Goal: Task Accomplishment & Management: Manage account settings

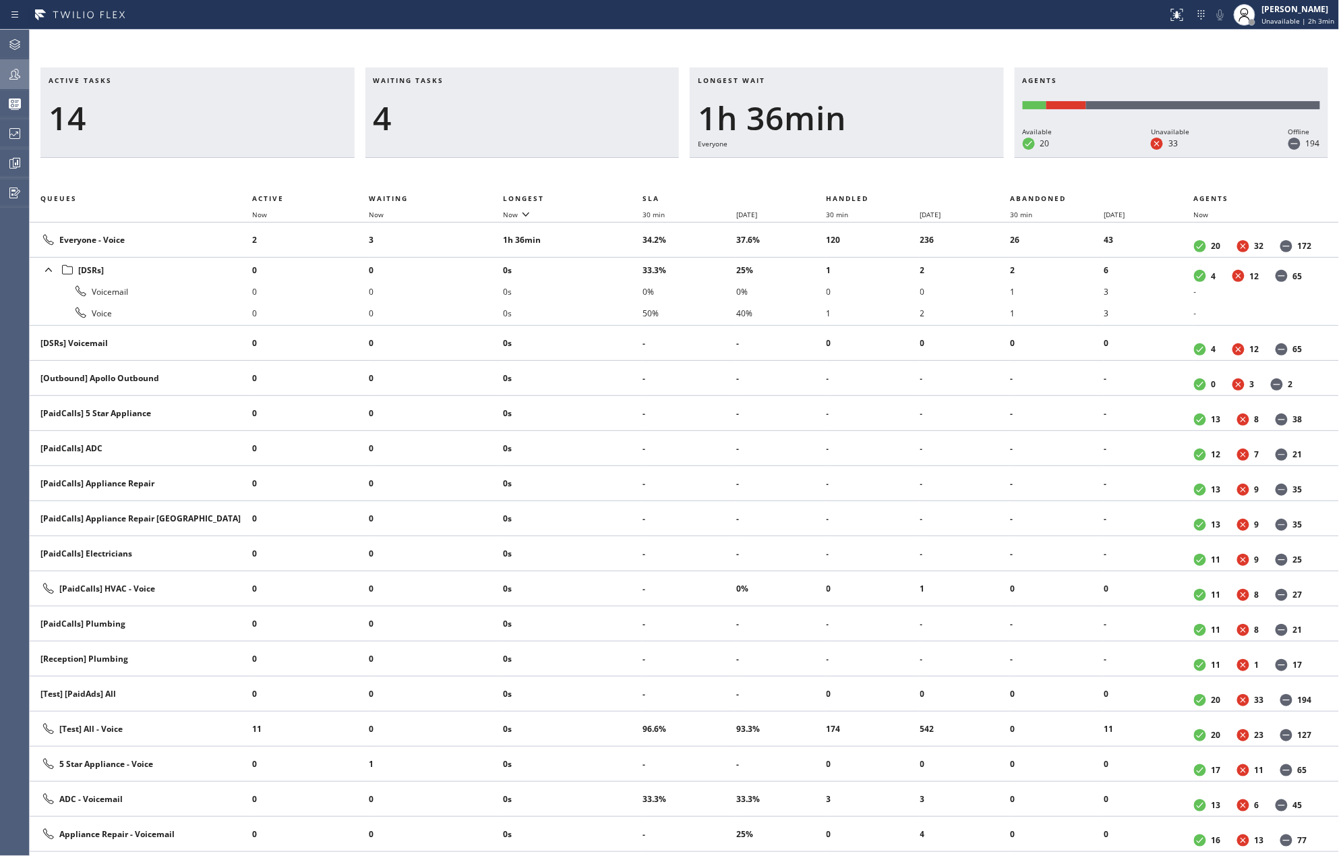
click at [20, 73] on icon at bounding box center [15, 74] width 16 height 16
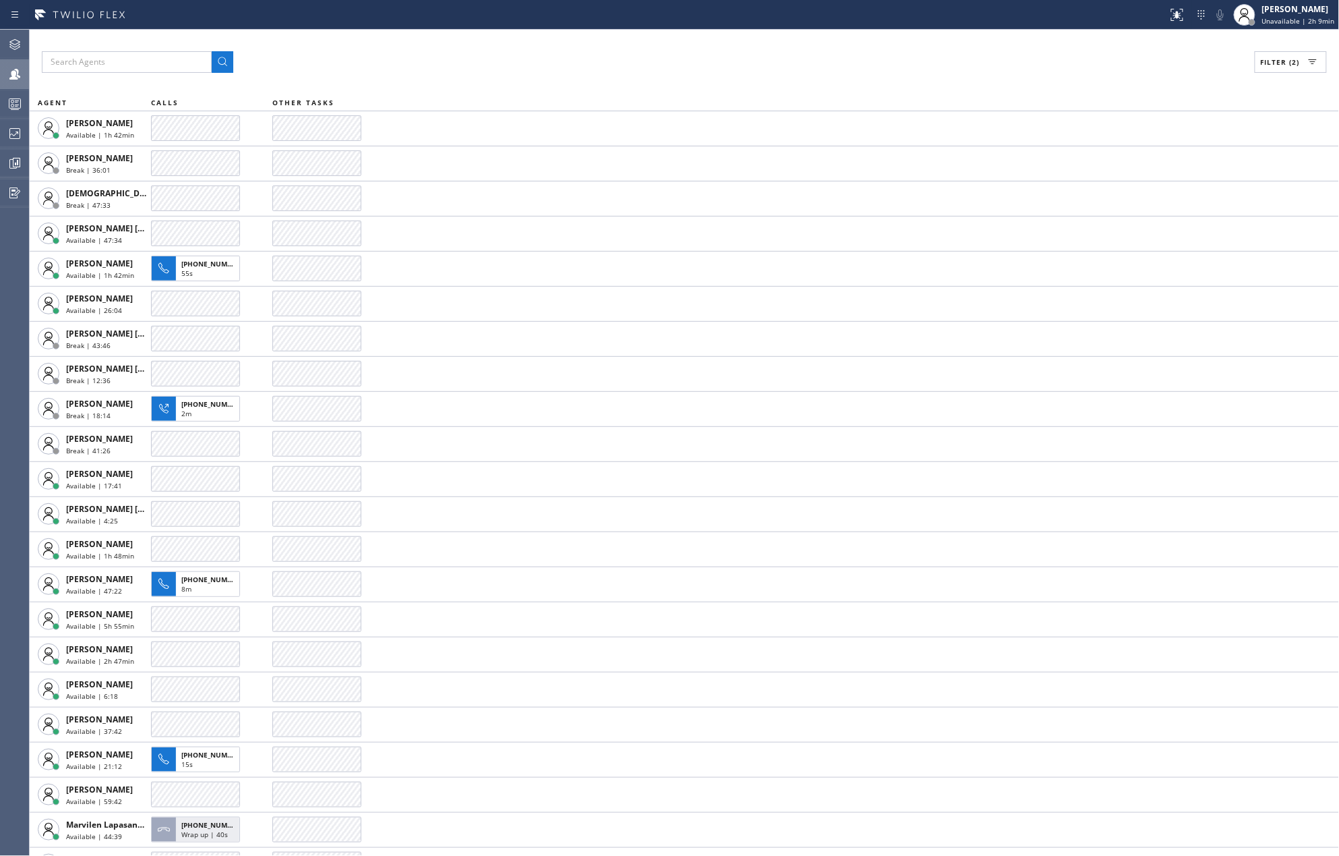
click at [647, 40] on div "Filter (2) AGENT CALLS OTHER TASKS Amir Asamov Available | 1h 42min Axel Mendoz…" at bounding box center [684, 443] width 1309 height 826
click at [11, 160] on icon at bounding box center [15, 163] width 16 height 16
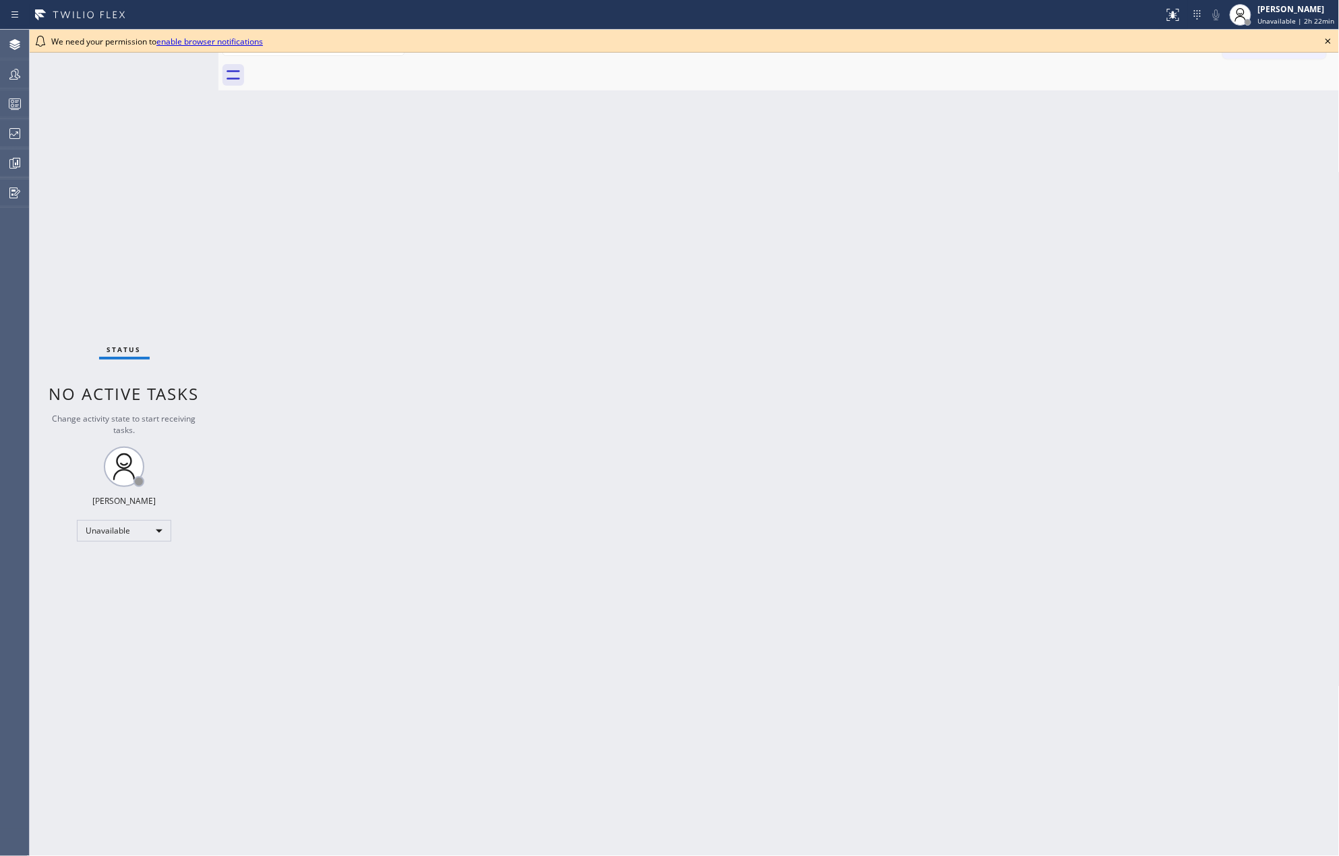
click at [1325, 39] on icon at bounding box center [1328, 41] width 16 height 16
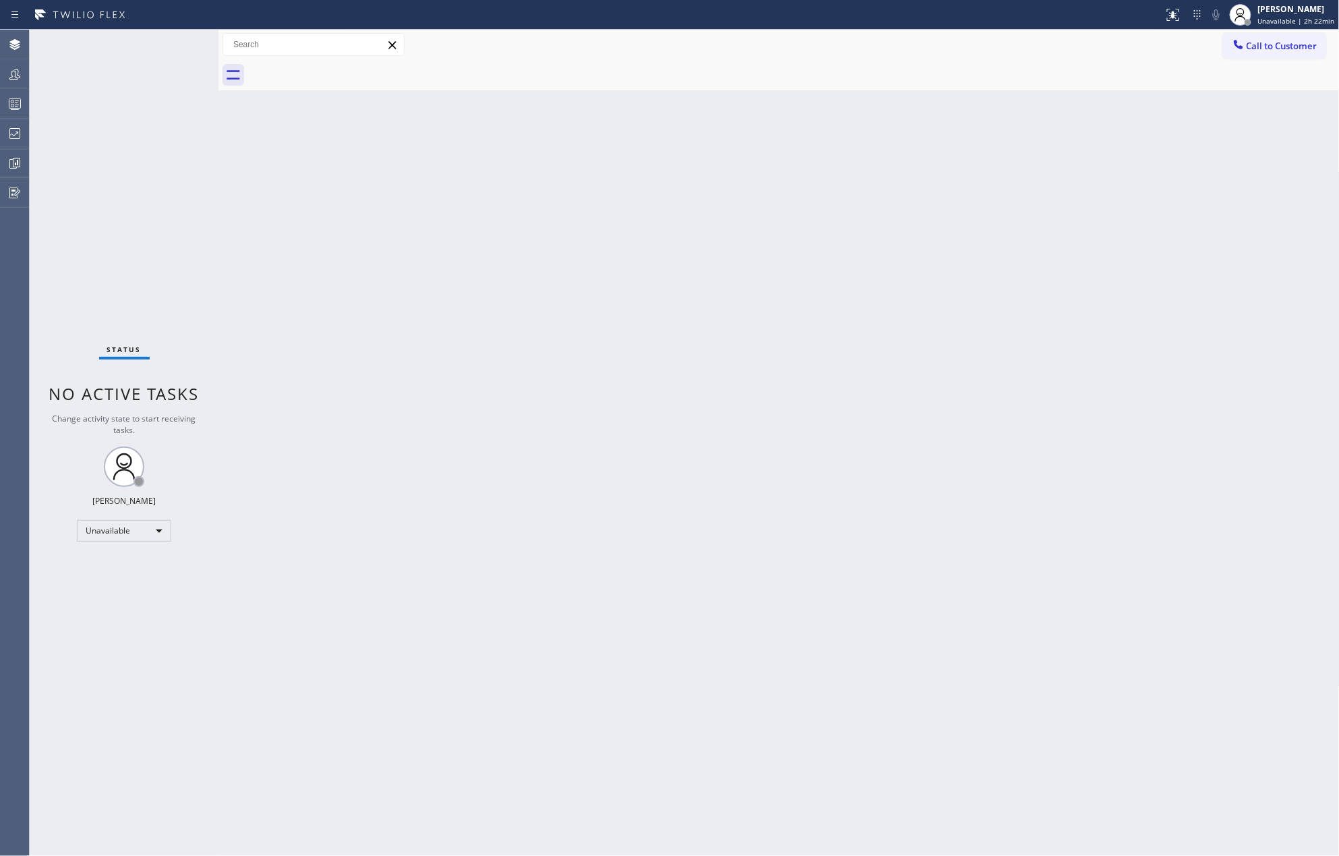
click at [1141, 363] on div "Back to Dashboard Change Sender ID Customers Technicians Select a contact Outbo…" at bounding box center [778, 443] width 1121 height 826
click at [30, 160] on div "Status No active tasks Change activity state to start receiving tasks. [PERSON_…" at bounding box center [124, 443] width 189 height 826
click at [16, 155] on icon at bounding box center [15, 163] width 16 height 16
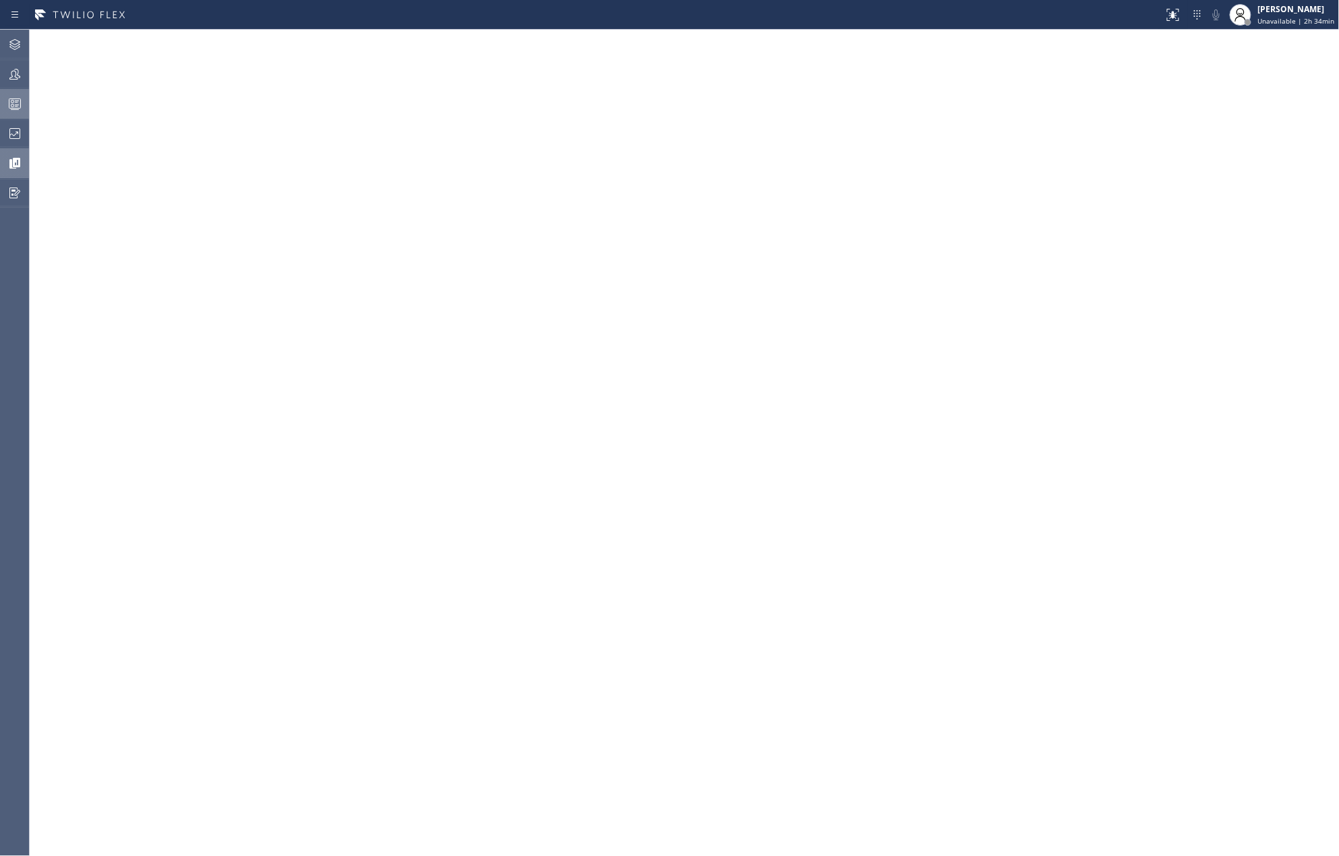
click at [15, 97] on icon at bounding box center [15, 104] width 16 height 16
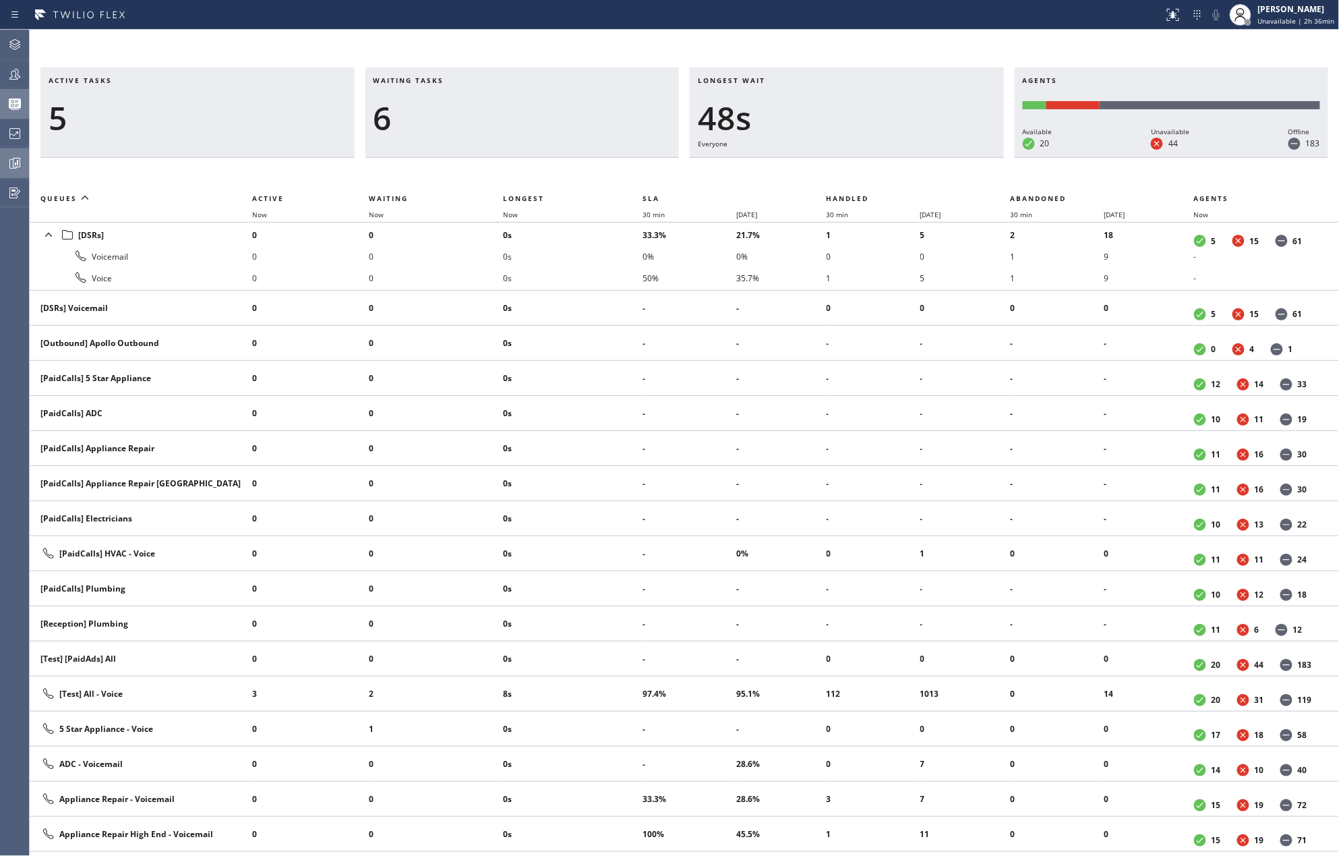
click at [9, 169] on icon at bounding box center [15, 163] width 16 height 16
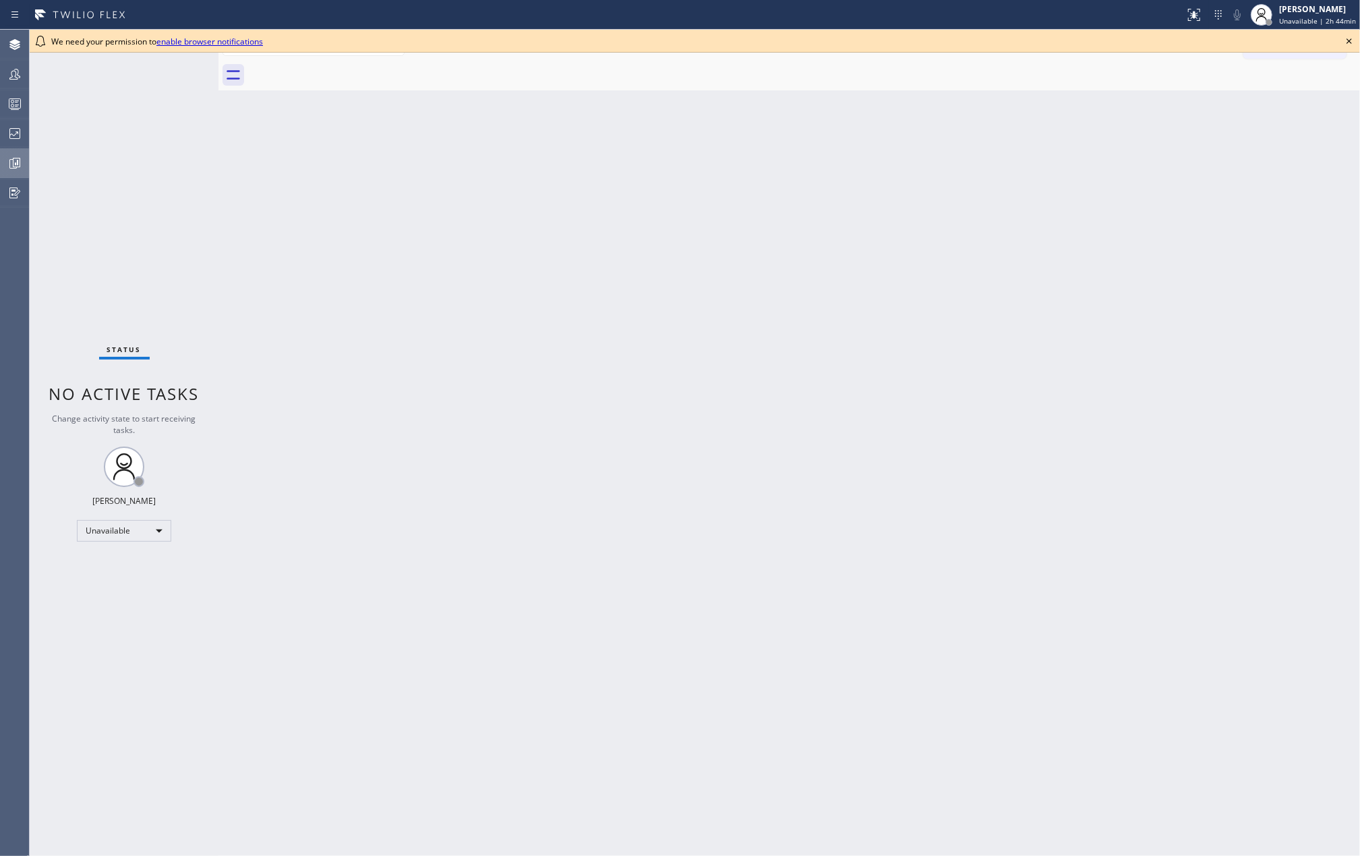
click at [8, 160] on icon at bounding box center [15, 163] width 16 height 16
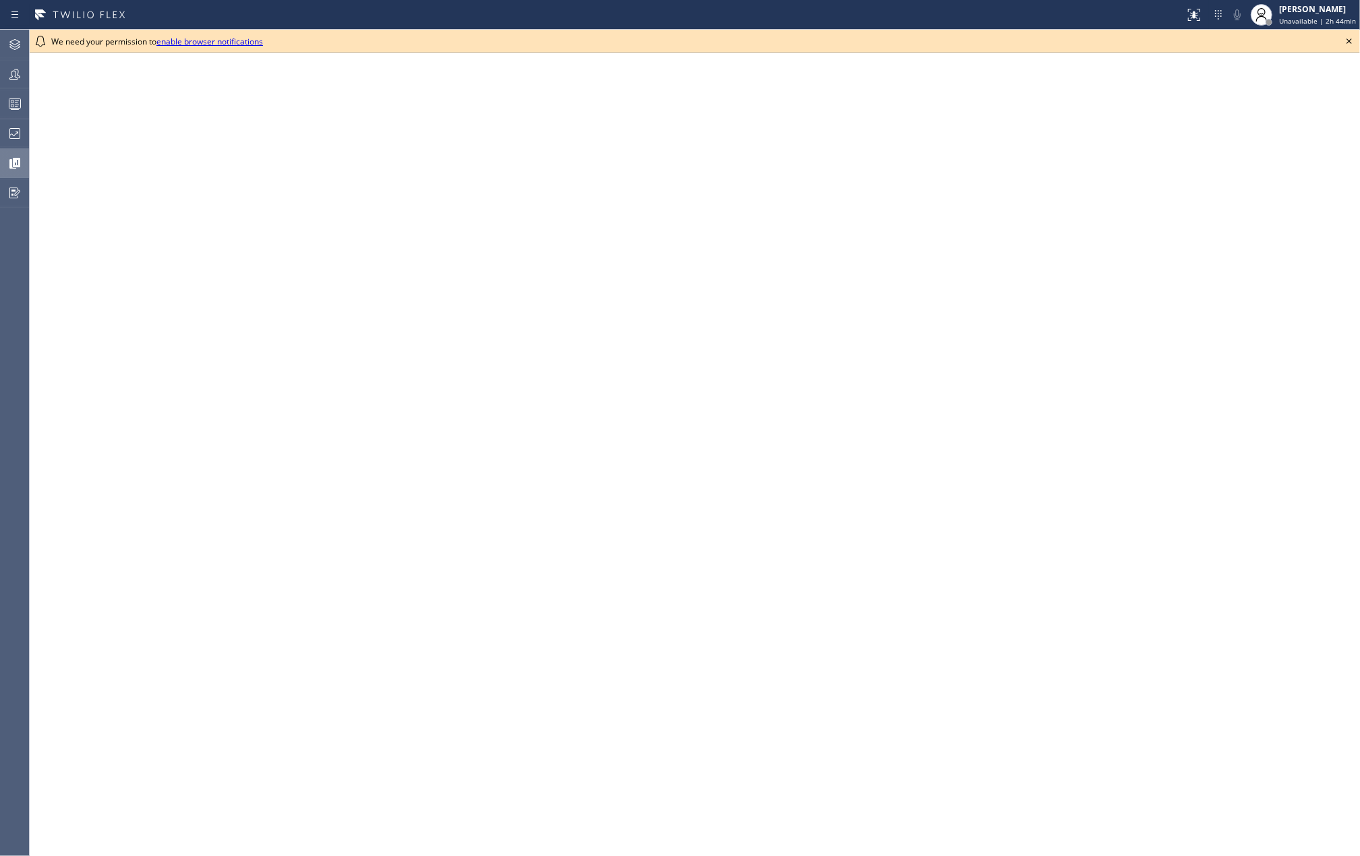
click at [1338, 40] on icon at bounding box center [1349, 41] width 16 height 16
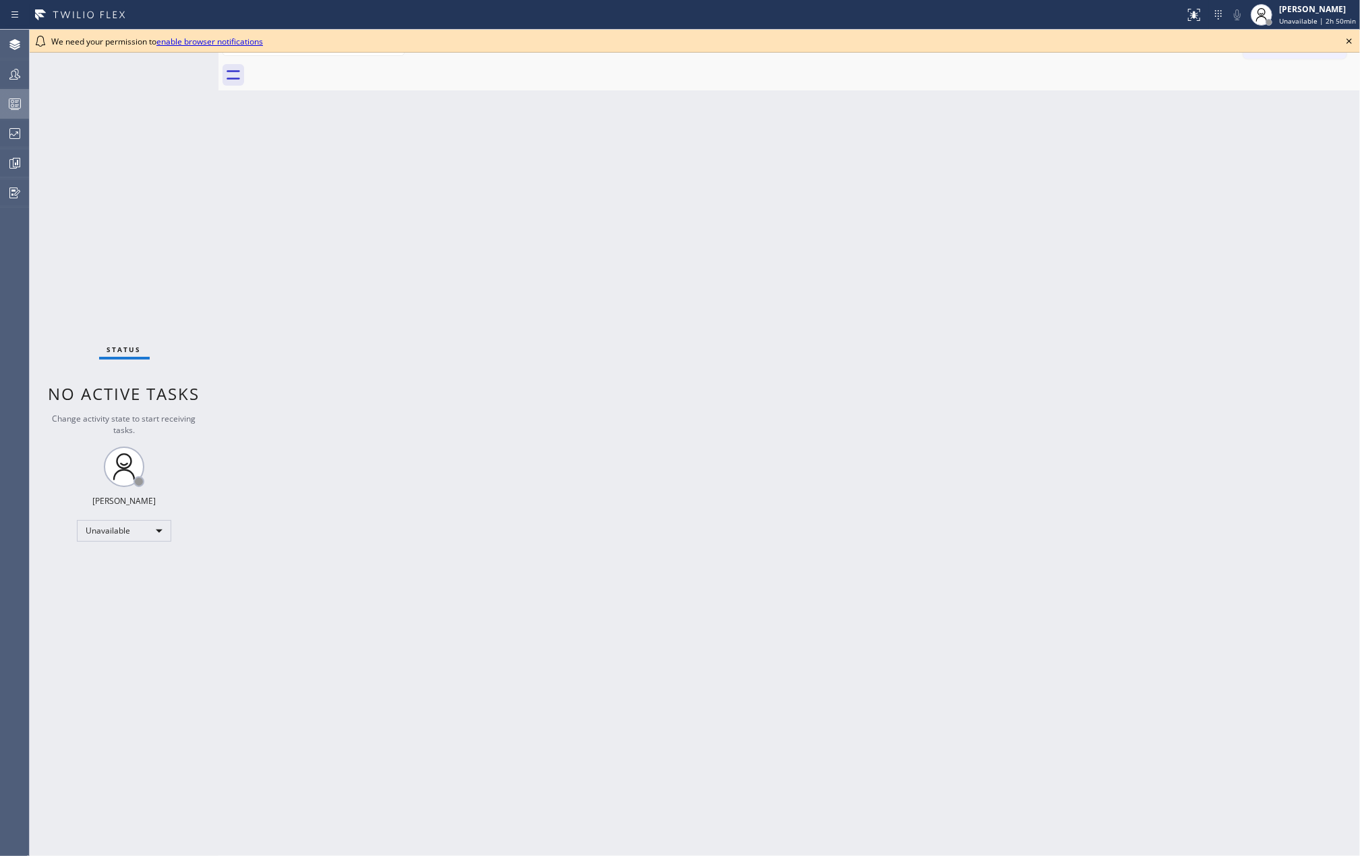
click at [18, 101] on icon at bounding box center [15, 104] width 16 height 16
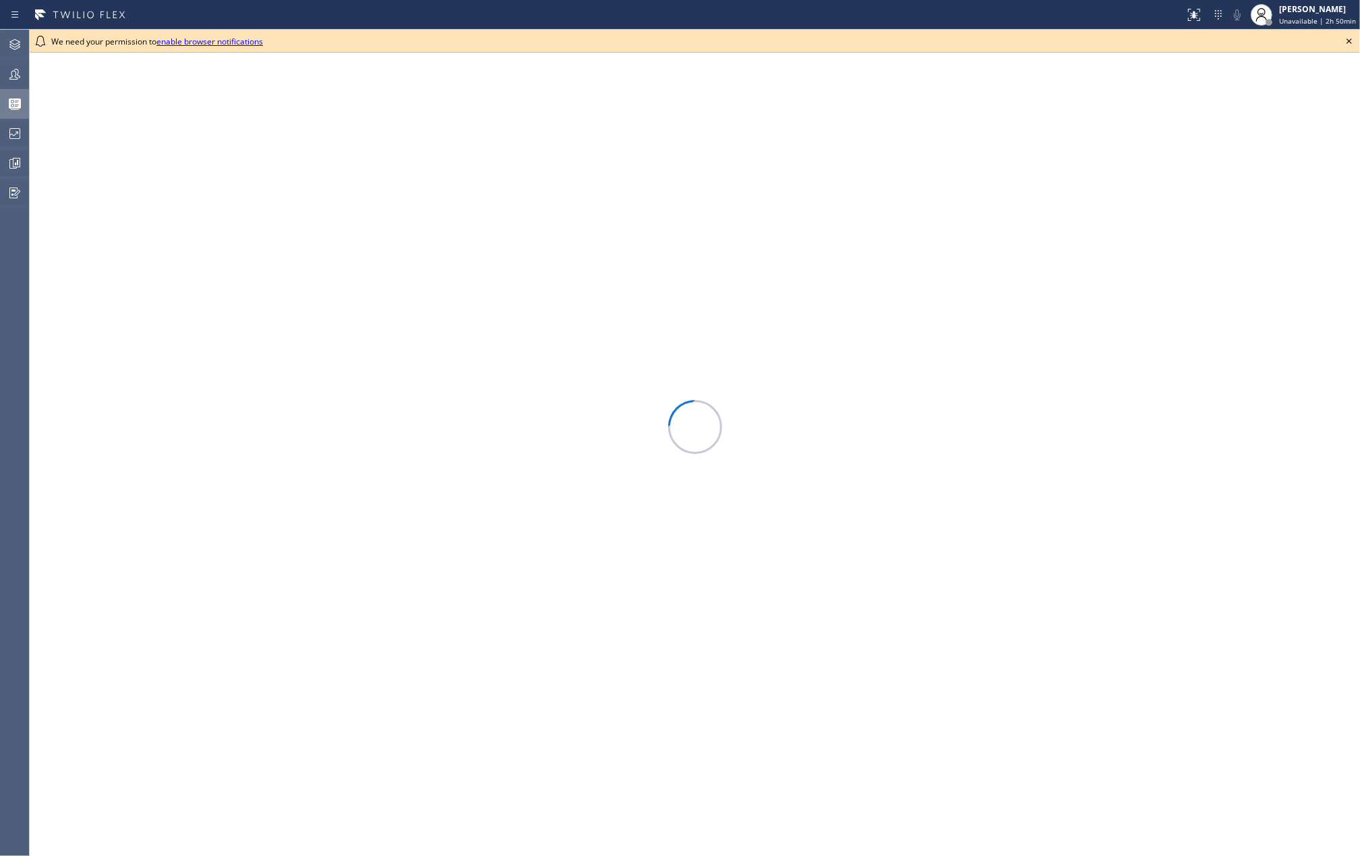
click at [1347, 39] on icon at bounding box center [1348, 40] width 5 height 5
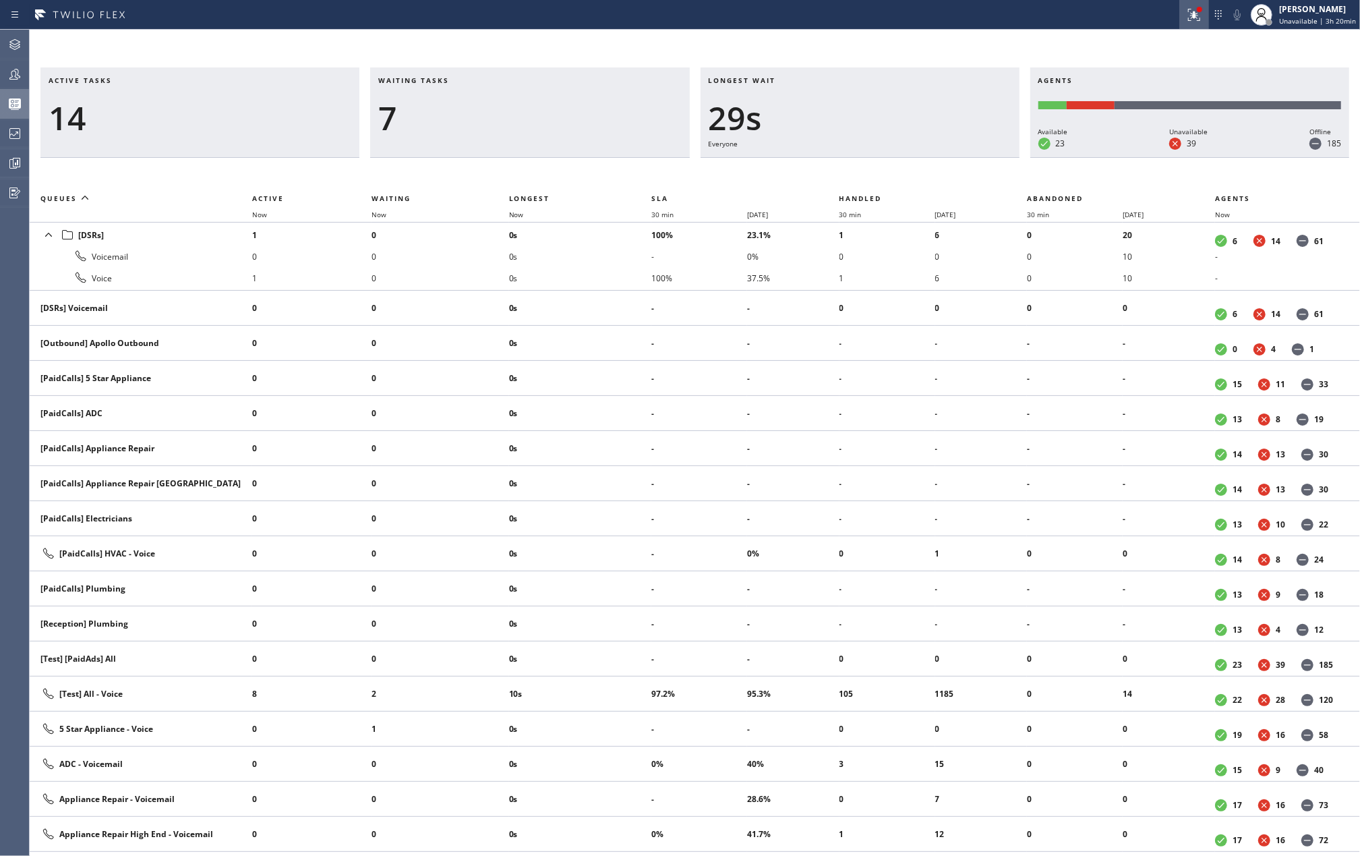
click at [1201, 18] on icon at bounding box center [1194, 15] width 16 height 16
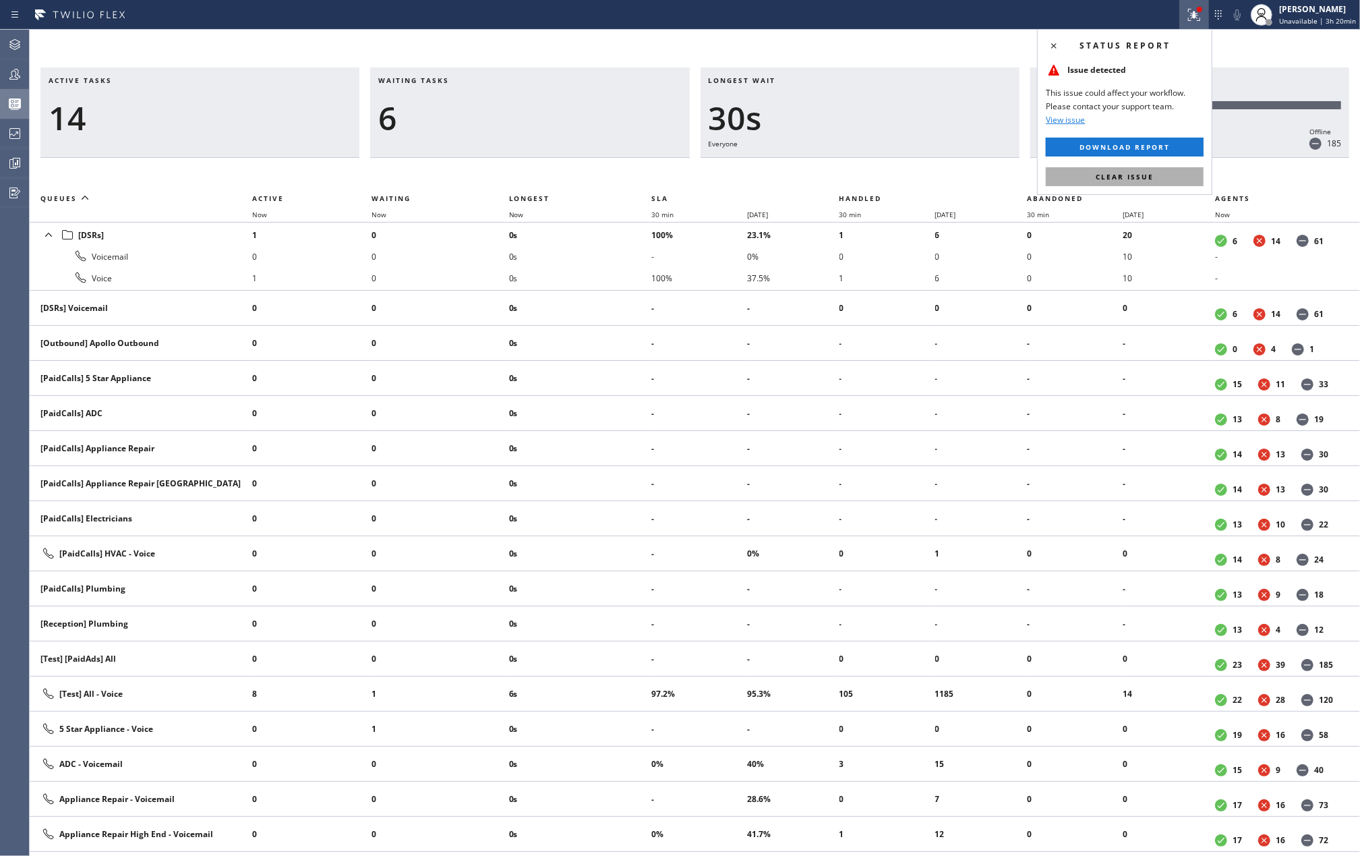
click at [1141, 173] on span "Clear issue" at bounding box center [1125, 176] width 58 height 9
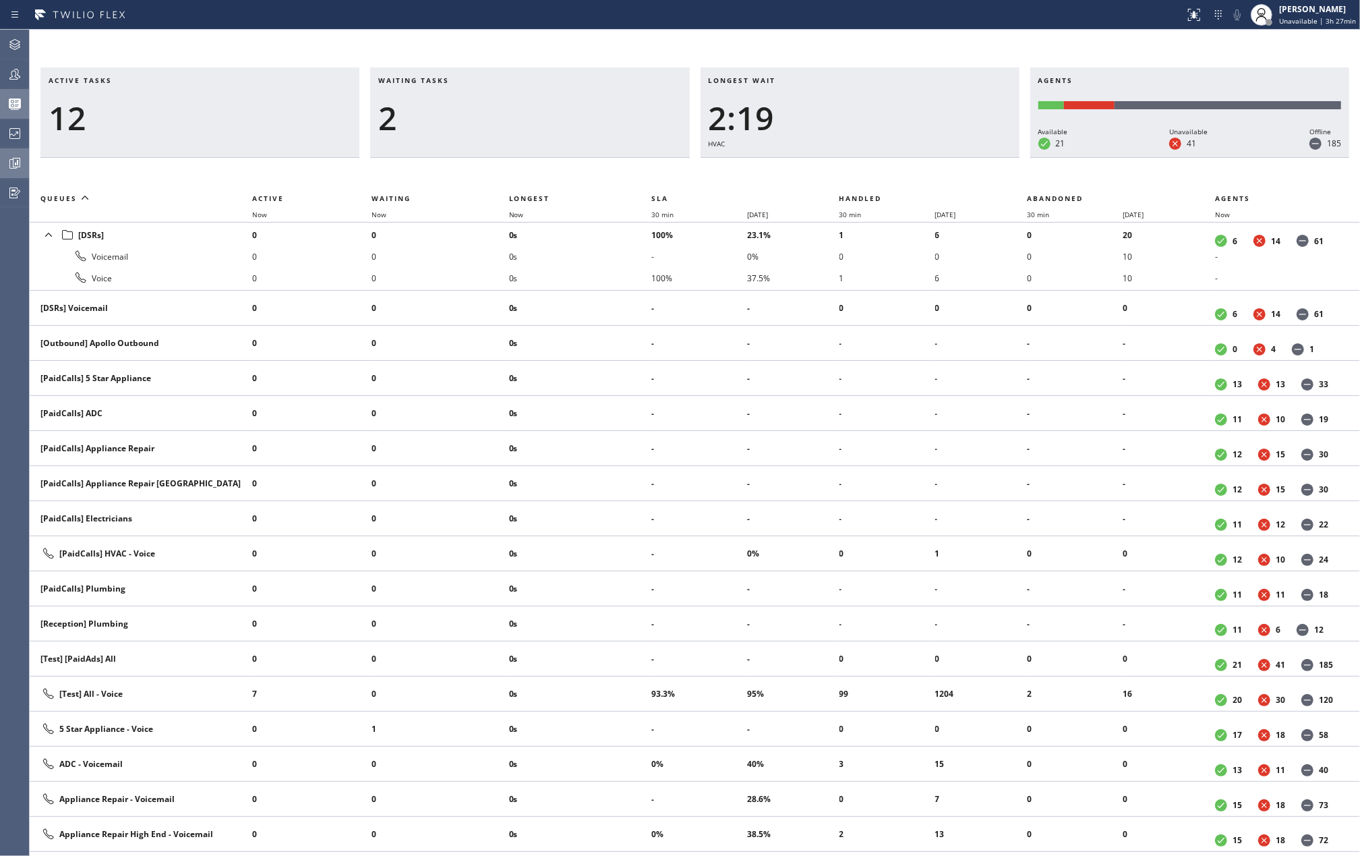
click at [20, 156] on icon at bounding box center [15, 163] width 16 height 16
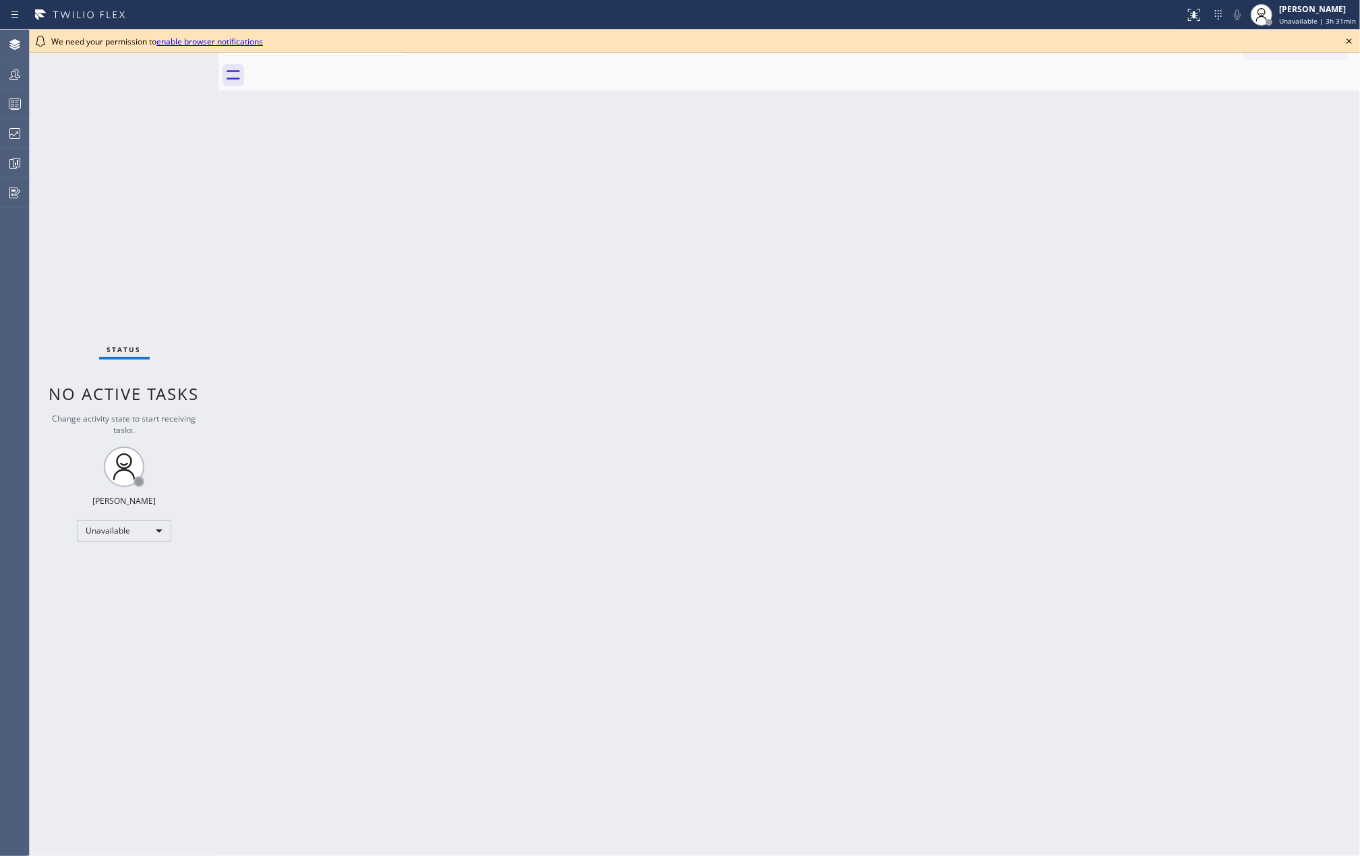
click at [281, 152] on div "Back to Dashboard Change Sender ID Customers Technicians Select a contact Outbo…" at bounding box center [788, 443] width 1141 height 826
click at [1344, 38] on icon at bounding box center [1349, 41] width 16 height 16
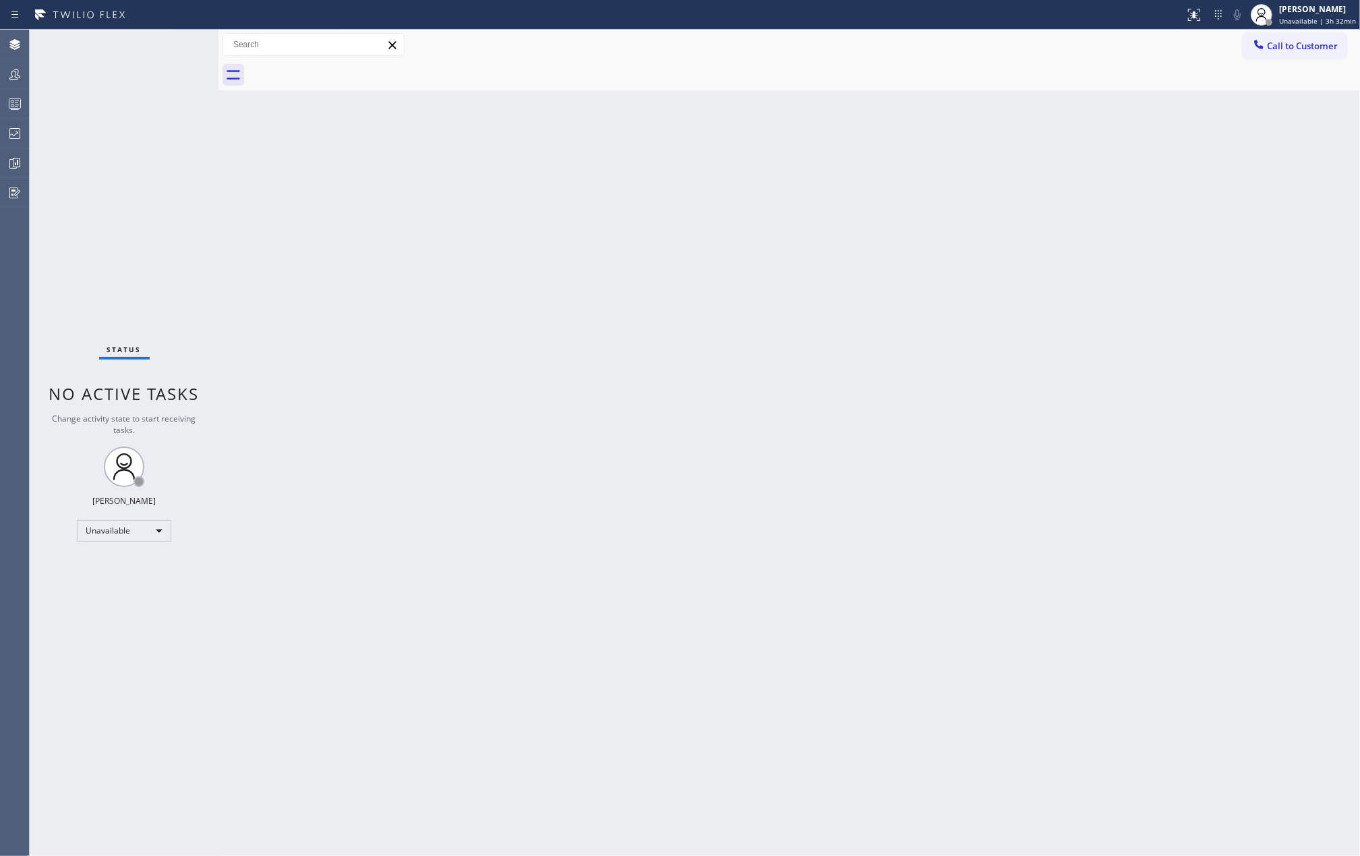
drag, startPoint x: 1103, startPoint y: 283, endPoint x: 521, endPoint y: 268, distance: 582.0
click at [1077, 286] on div "Back to Dashboard Change Sender ID Customers Technicians Select a contact Outbo…" at bounding box center [788, 443] width 1141 height 826
click at [14, 100] on icon at bounding box center [15, 104] width 16 height 16
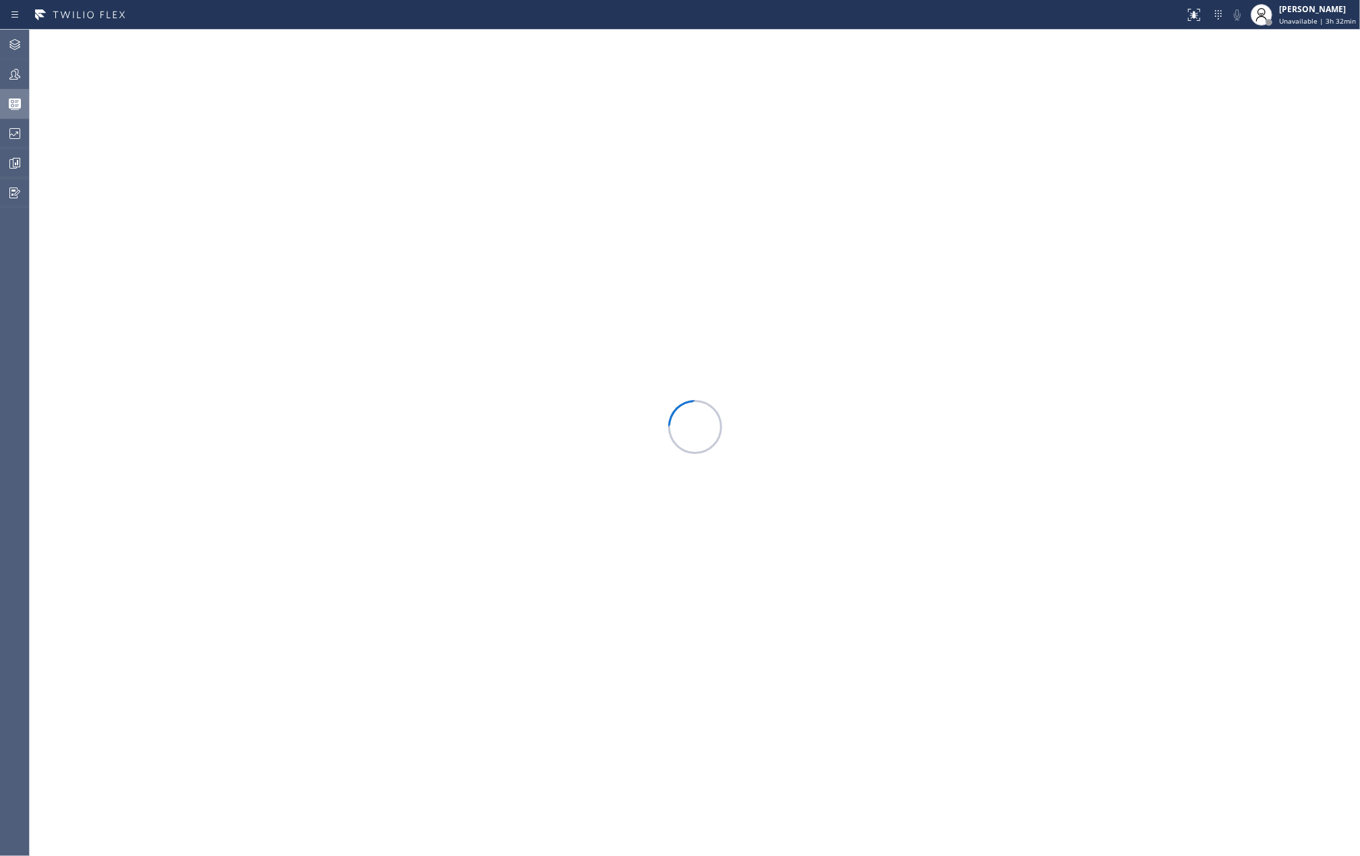
click at [822, 332] on div at bounding box center [695, 443] width 1330 height 826
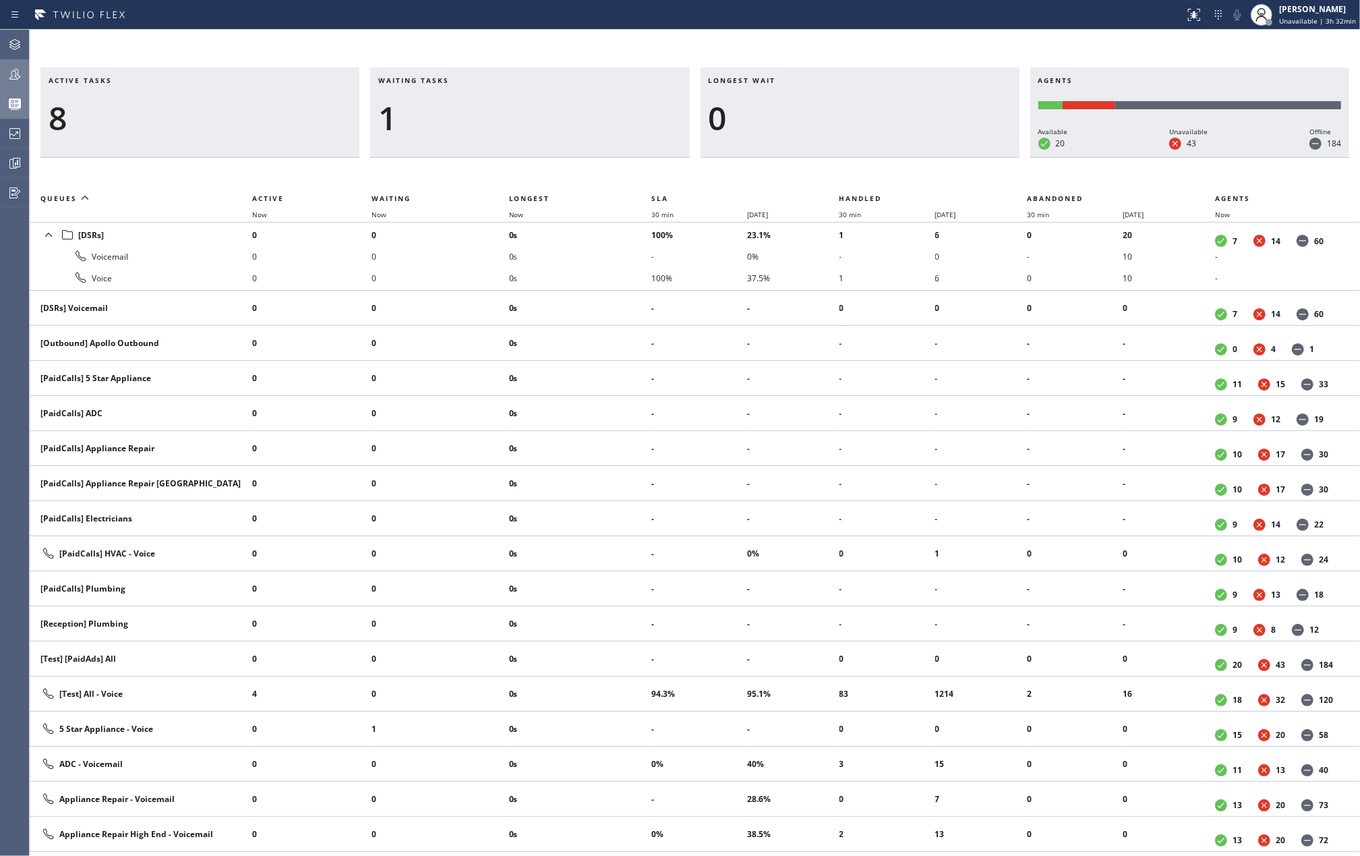
click at [20, 84] on div at bounding box center [15, 74] width 30 height 27
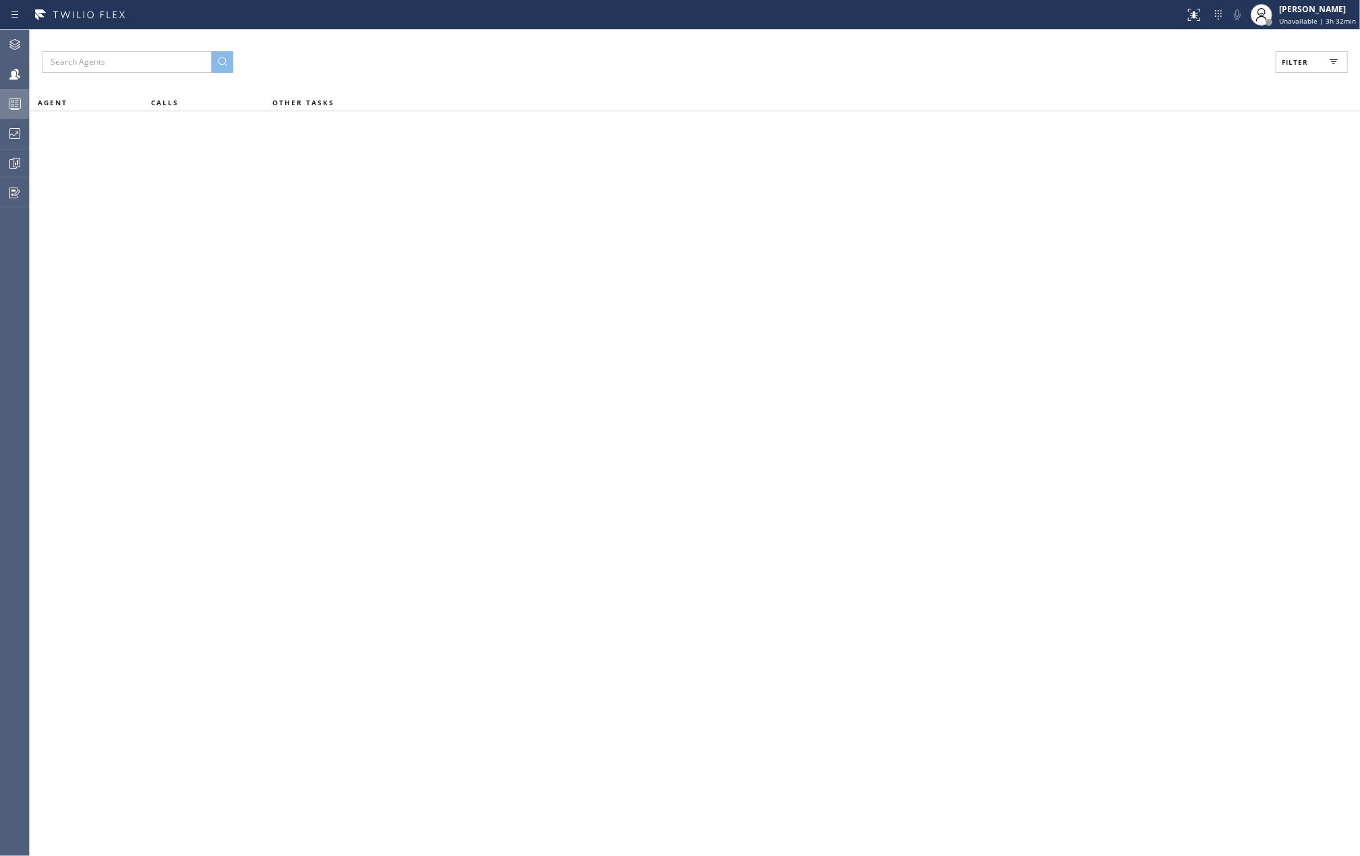
click at [1304, 61] on span "Filter" at bounding box center [1295, 61] width 26 height 9
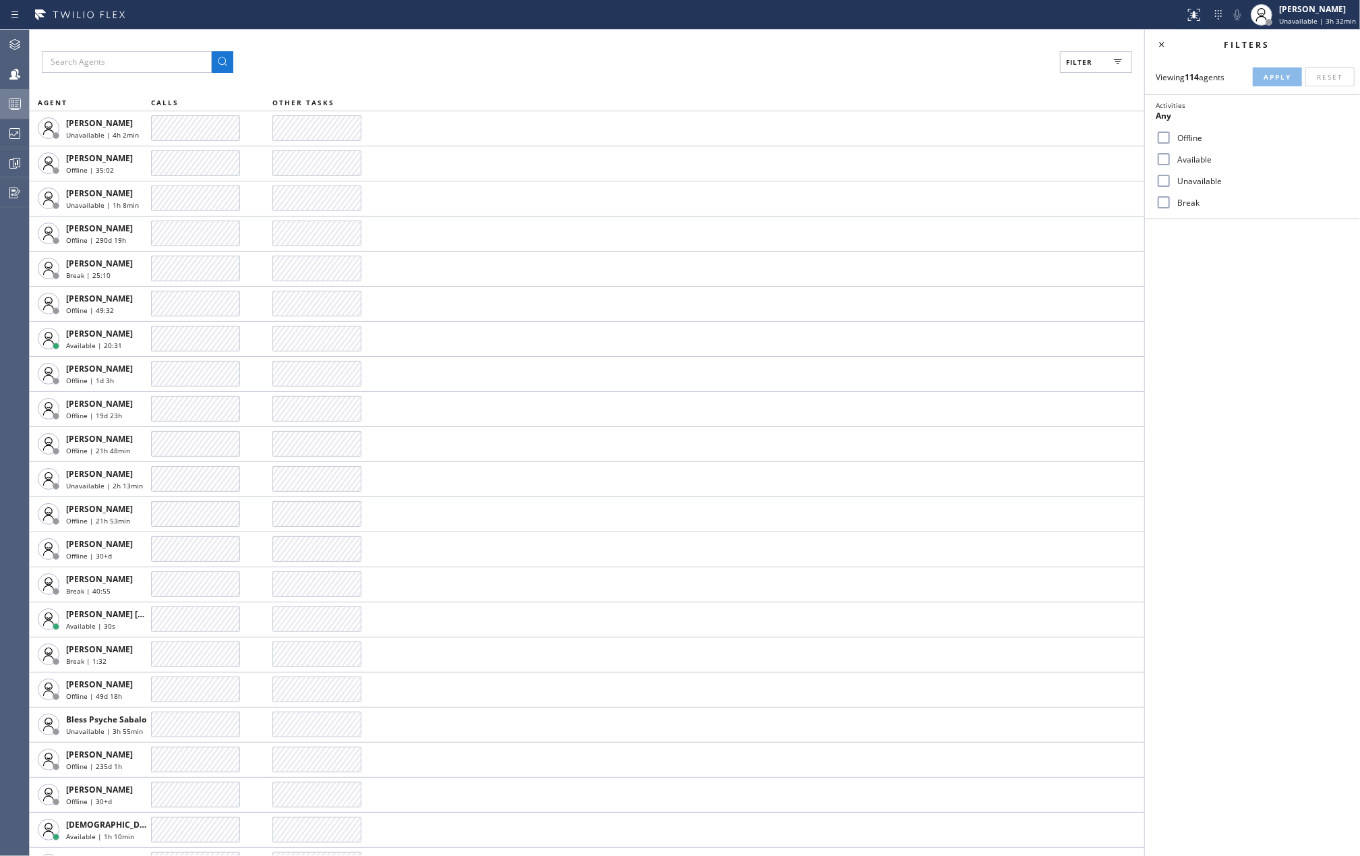
click at [1184, 160] on label "Available" at bounding box center [1260, 159] width 177 height 11
click at [1172, 160] on input "Available" at bounding box center [1164, 159] width 16 height 16
checkbox input "true"
click at [1173, 206] on label "Break" at bounding box center [1260, 202] width 177 height 11
click at [1172, 206] on input "Break" at bounding box center [1164, 202] width 16 height 16
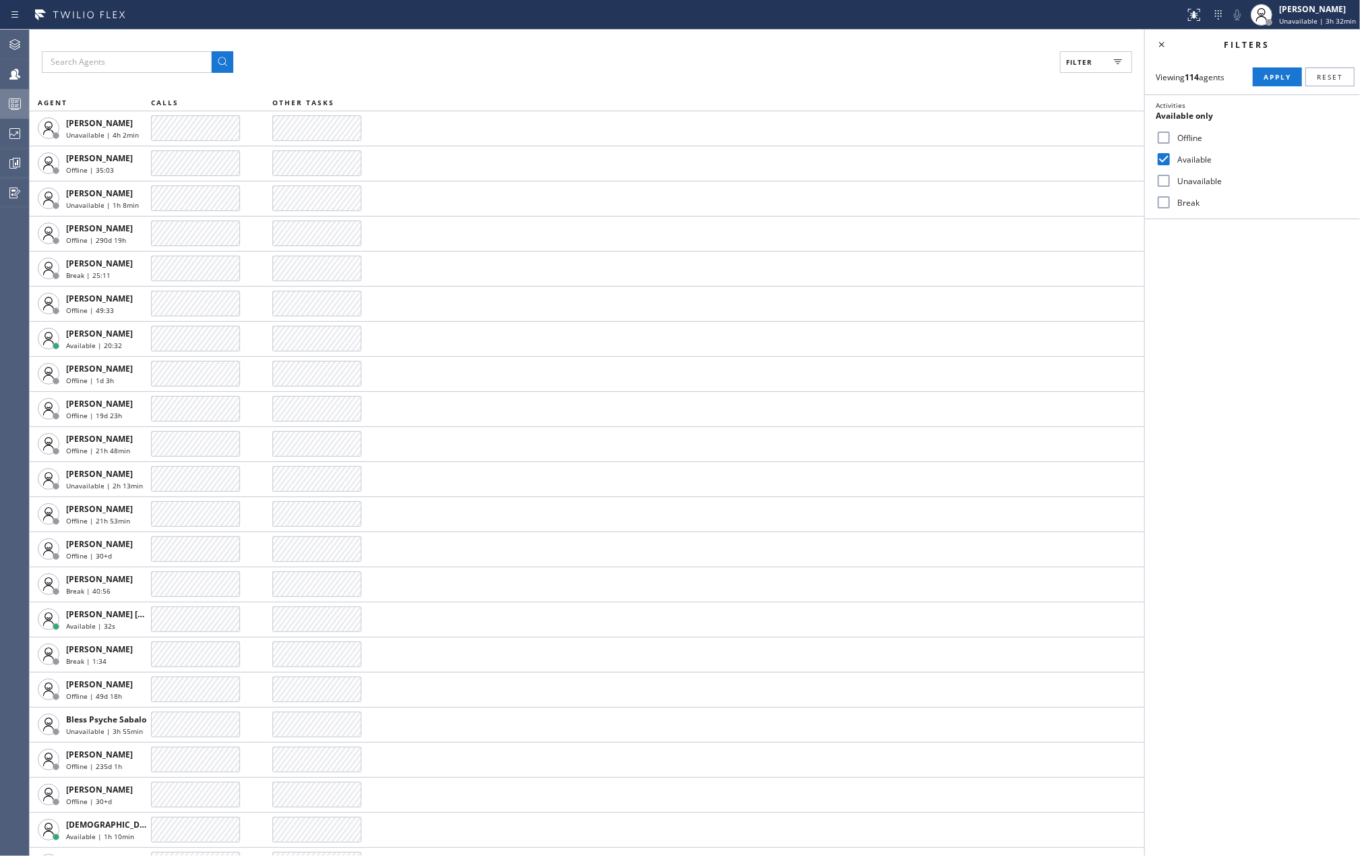
checkbox input "true"
click at [1260, 73] on button "Apply" at bounding box center [1277, 76] width 49 height 19
click at [321, 47] on div "Filter (2) AGENT CALLS OTHER TASKS Alynna Marie Pasumala Break | 52:38 Amir Asa…" at bounding box center [587, 443] width 1114 height 826
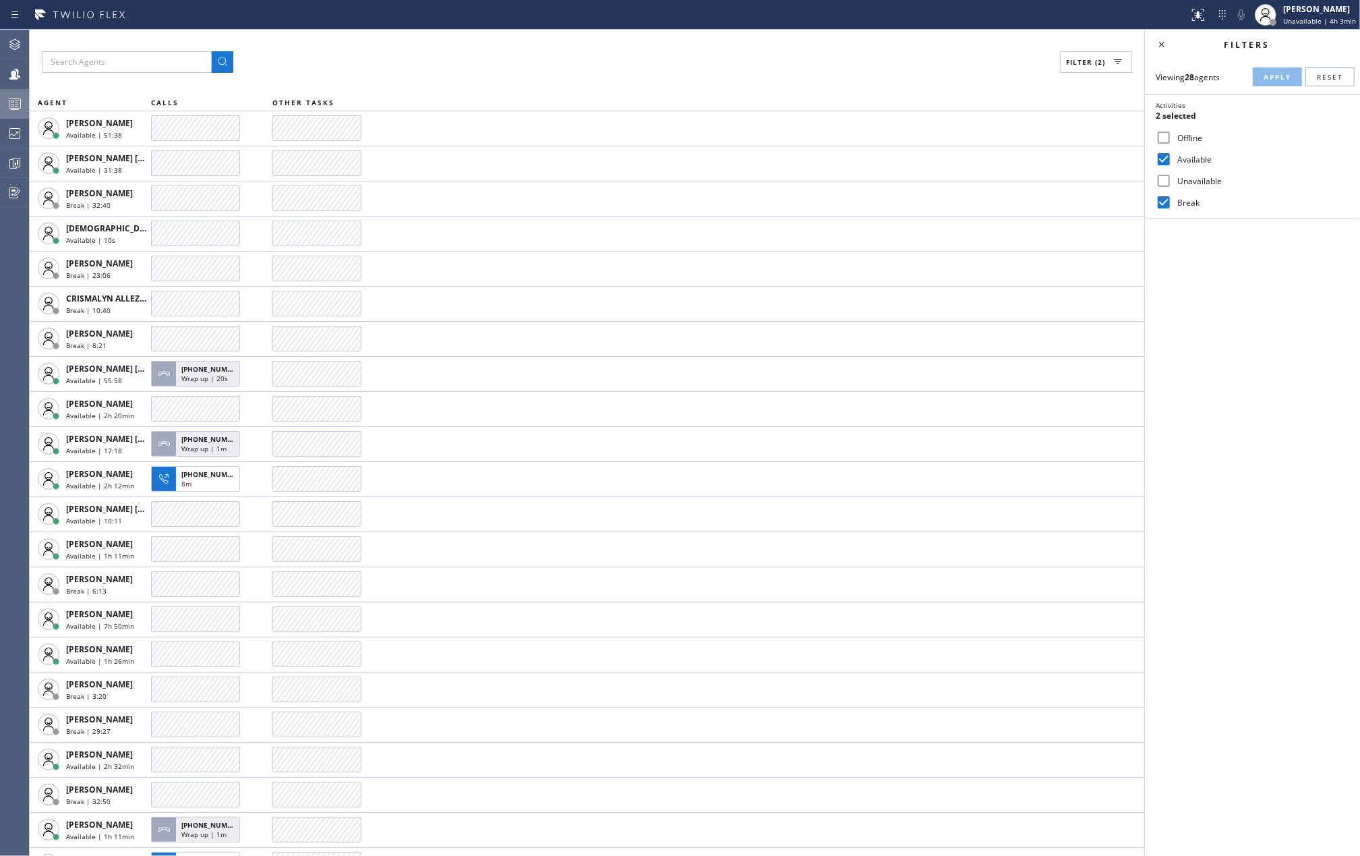
click at [311, 49] on div "Filter (2) AGENT CALLS OTHER TASKS Amir Asamov Available | 51:38 Ashley Barbie …" at bounding box center [587, 443] width 1114 height 826
click at [577, 55] on div "Filter (2)" at bounding box center [587, 62] width 1090 height 22
click at [19, 100] on icon at bounding box center [15, 104] width 16 height 16
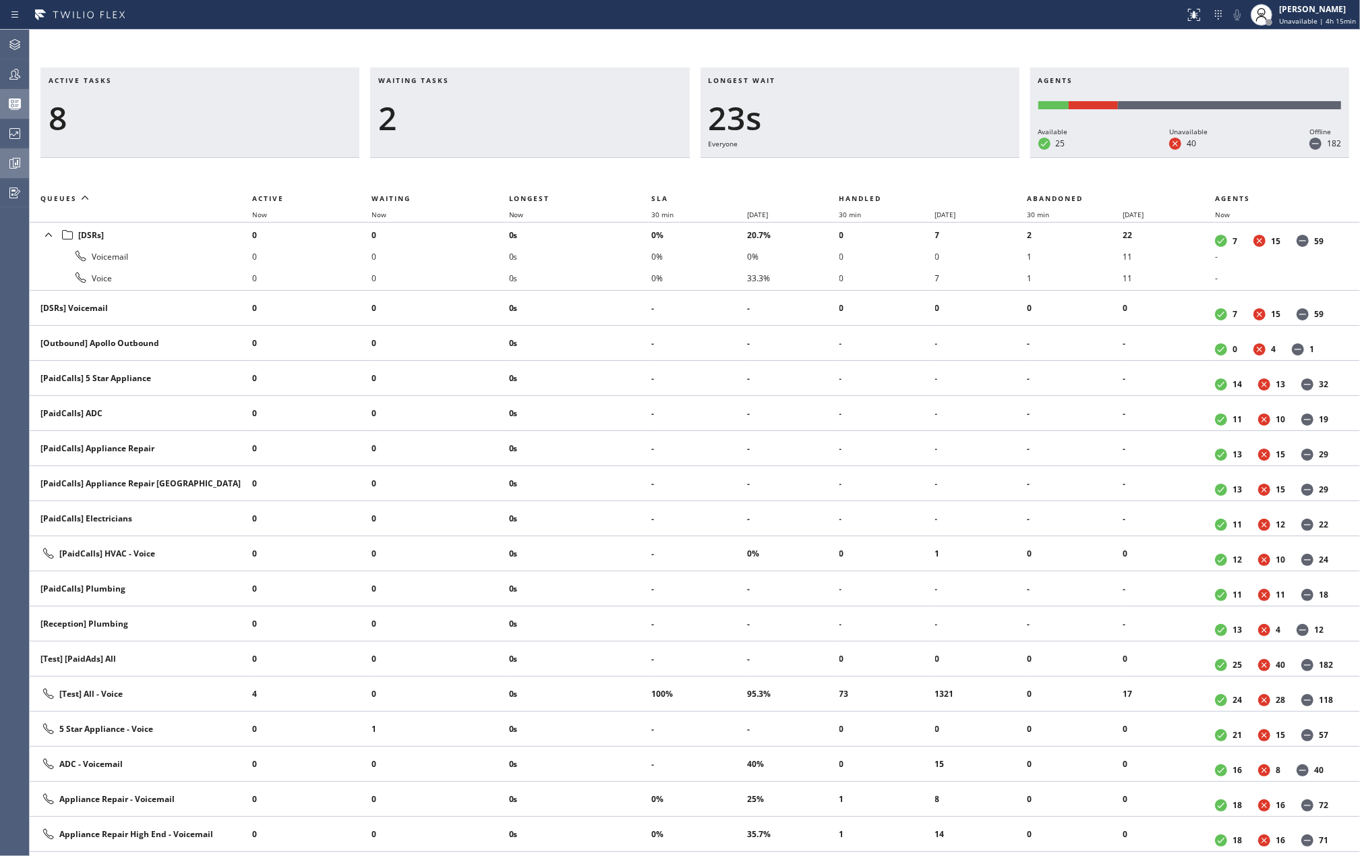
click at [12, 164] on icon at bounding box center [15, 163] width 16 height 16
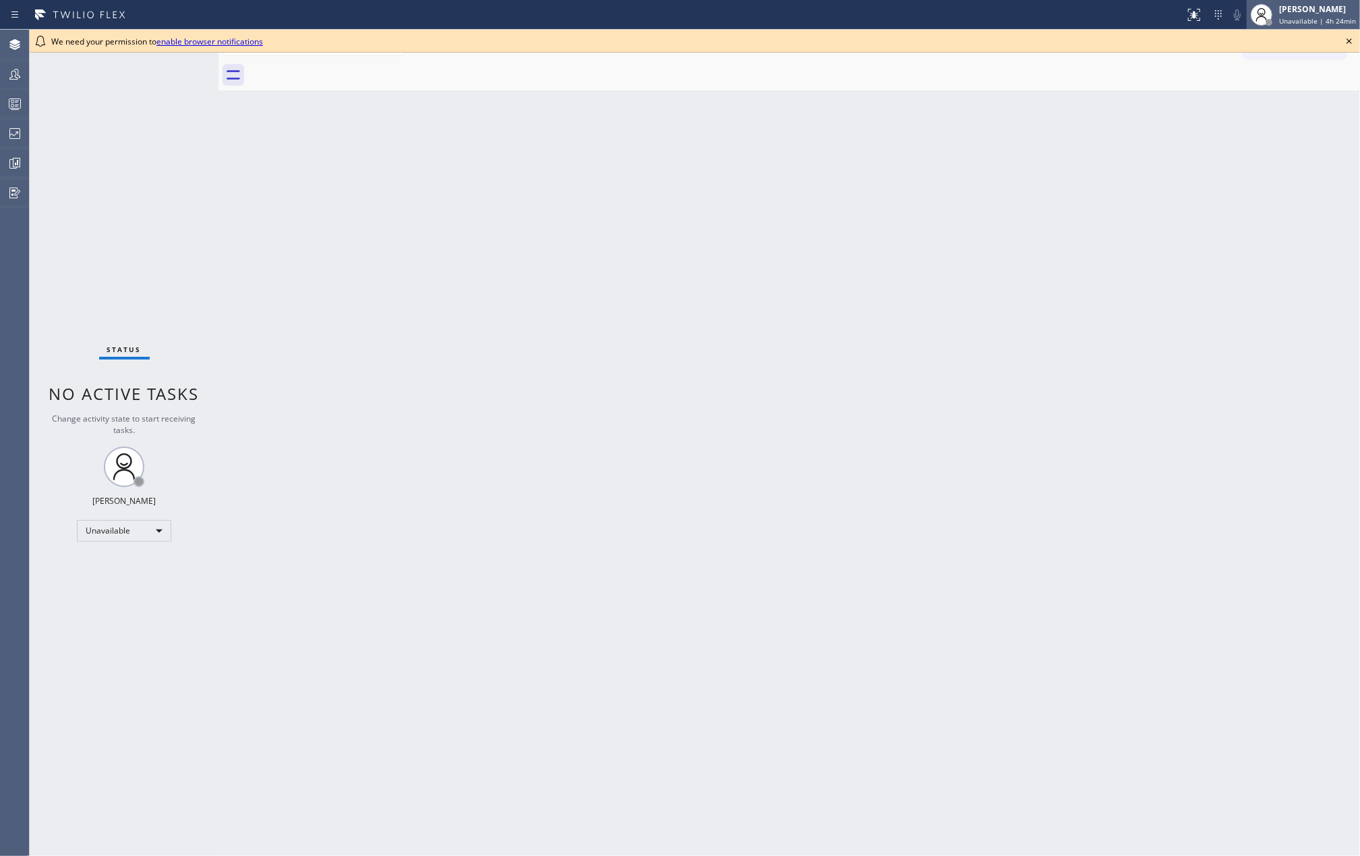
click at [1273, 18] on div at bounding box center [1268, 22] width 9 height 9
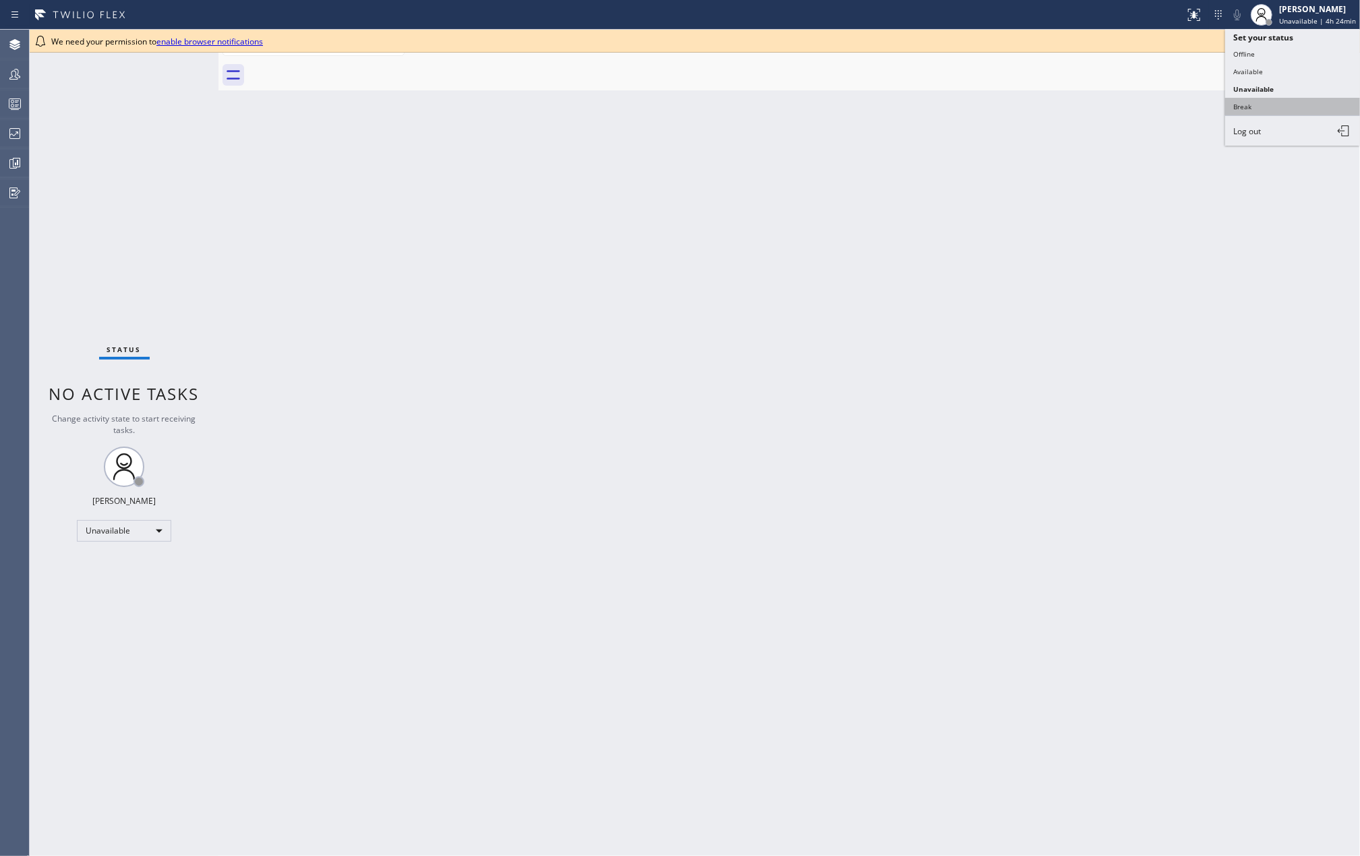
click at [1230, 112] on button "Break" at bounding box center [1292, 107] width 135 height 18
